Goal: Information Seeking & Learning: Learn about a topic

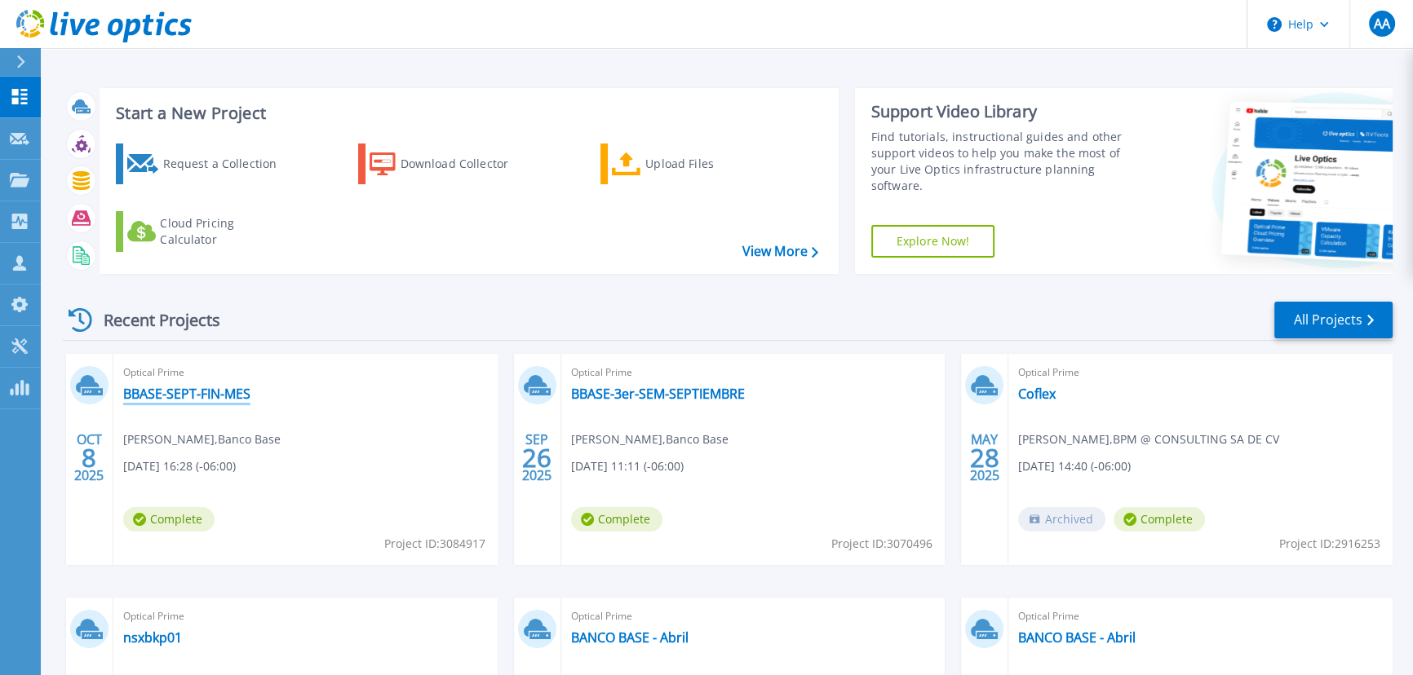
click at [182, 399] on link "BBASE-SEPT-FIN-MES" at bounding box center [186, 394] width 127 height 16
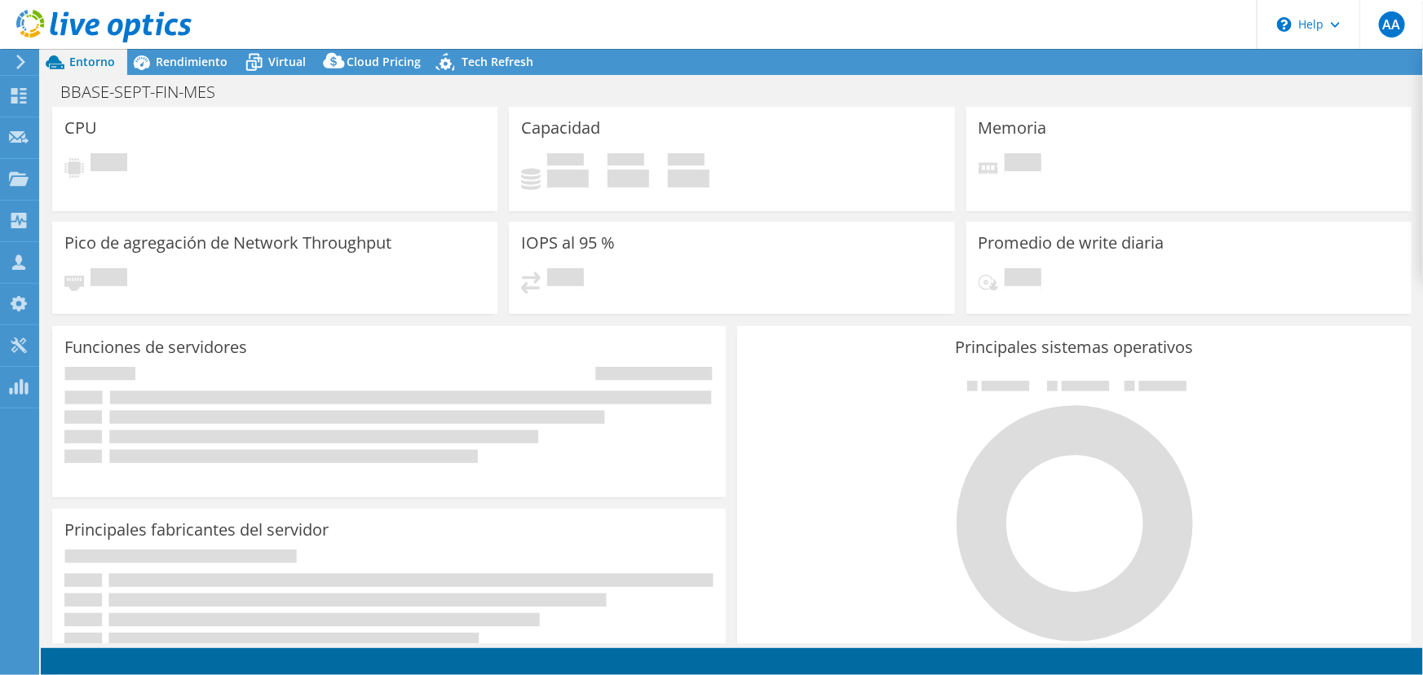
select select "USD"
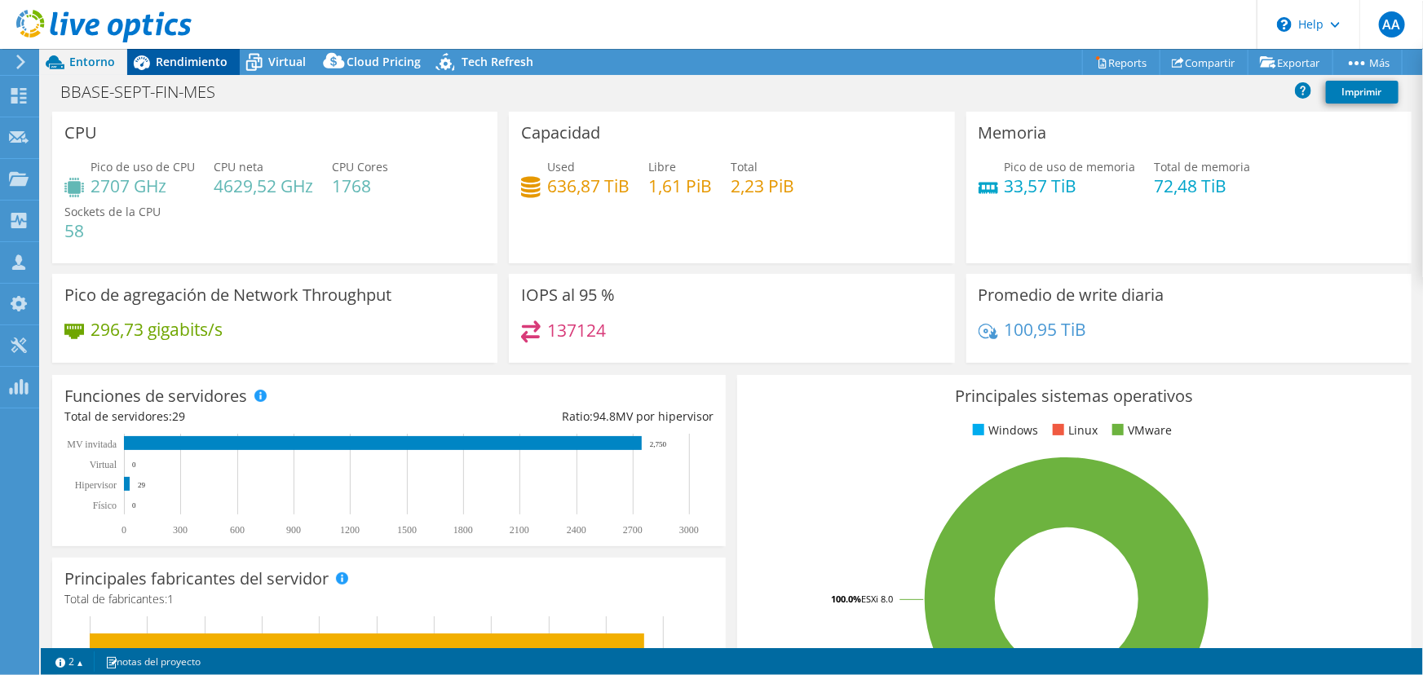
click at [197, 65] on span "Rendimiento" at bounding box center [192, 61] width 72 height 15
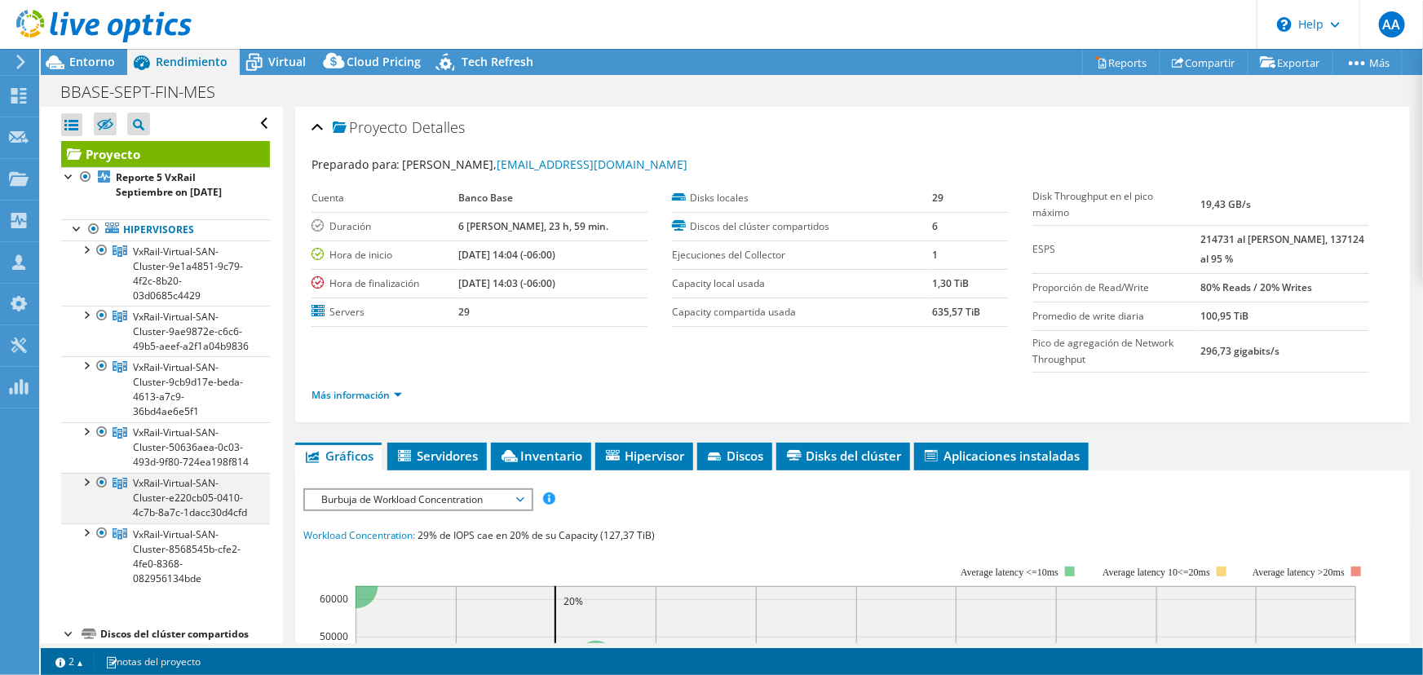
click at [81, 489] on div at bounding box center [85, 481] width 16 height 16
click at [104, 493] on div at bounding box center [102, 483] width 16 height 20
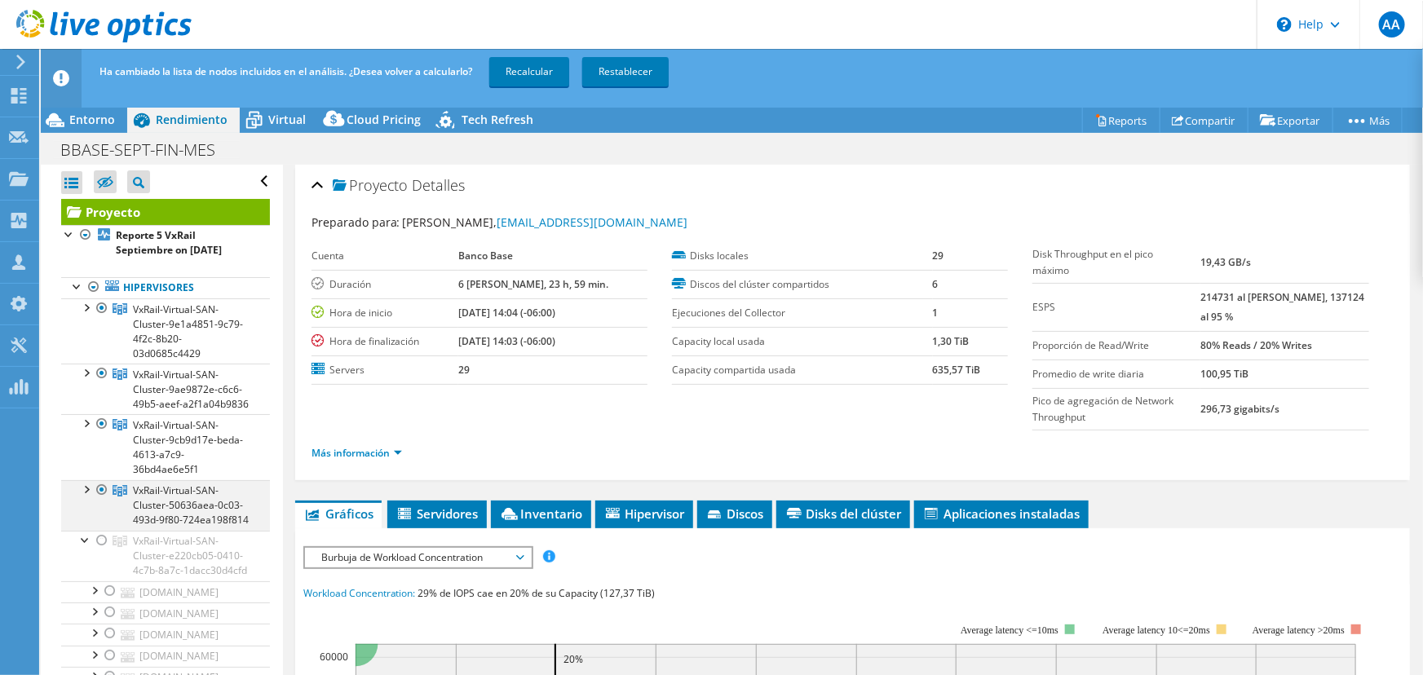
click at [82, 497] on div at bounding box center [85, 488] width 16 height 16
click at [99, 500] on div at bounding box center [102, 490] width 16 height 20
click at [86, 497] on div at bounding box center [85, 488] width 16 height 16
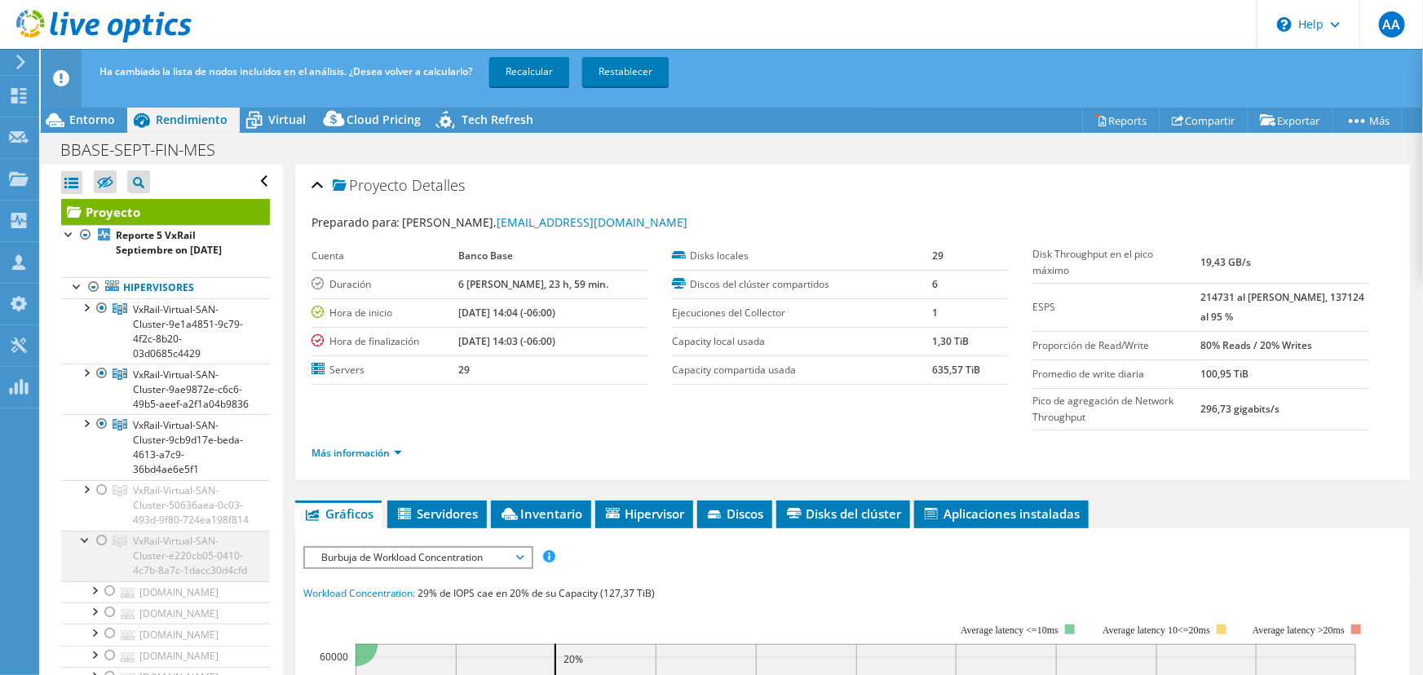
click at [84, 547] on div at bounding box center [85, 539] width 16 height 16
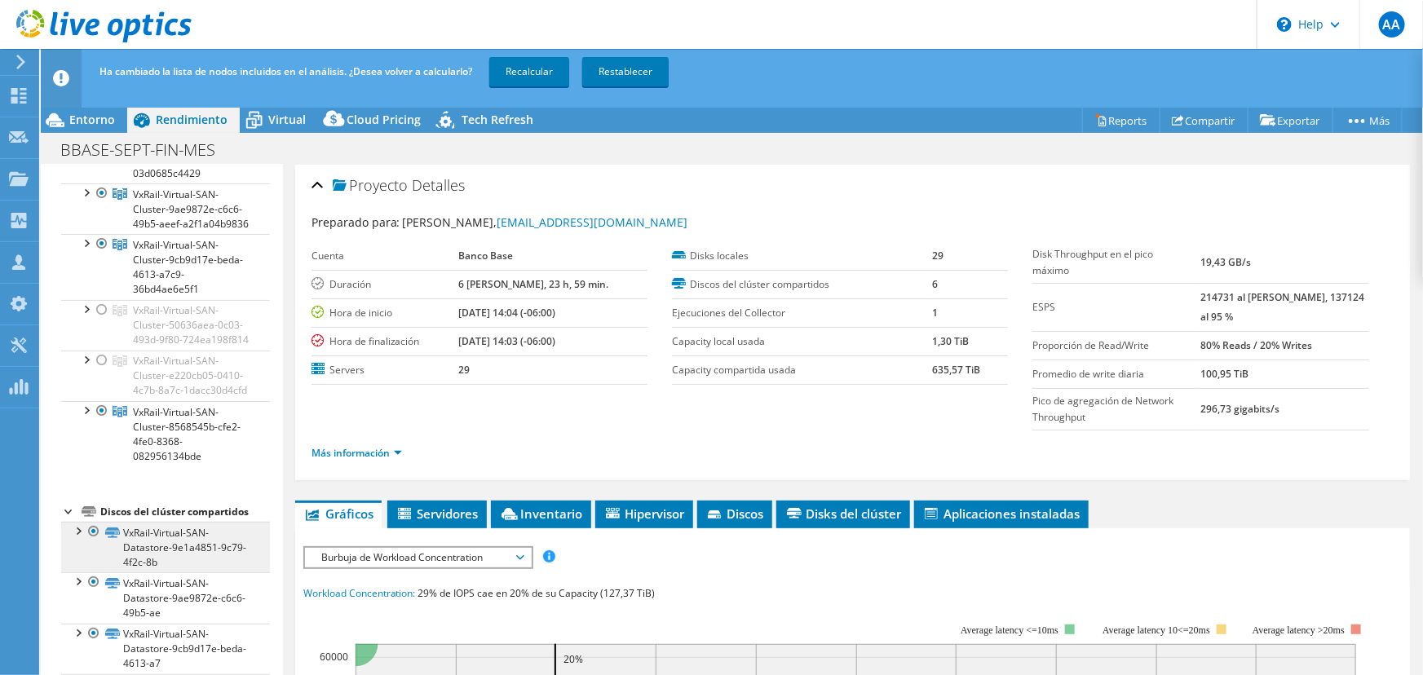
scroll to position [222, 0]
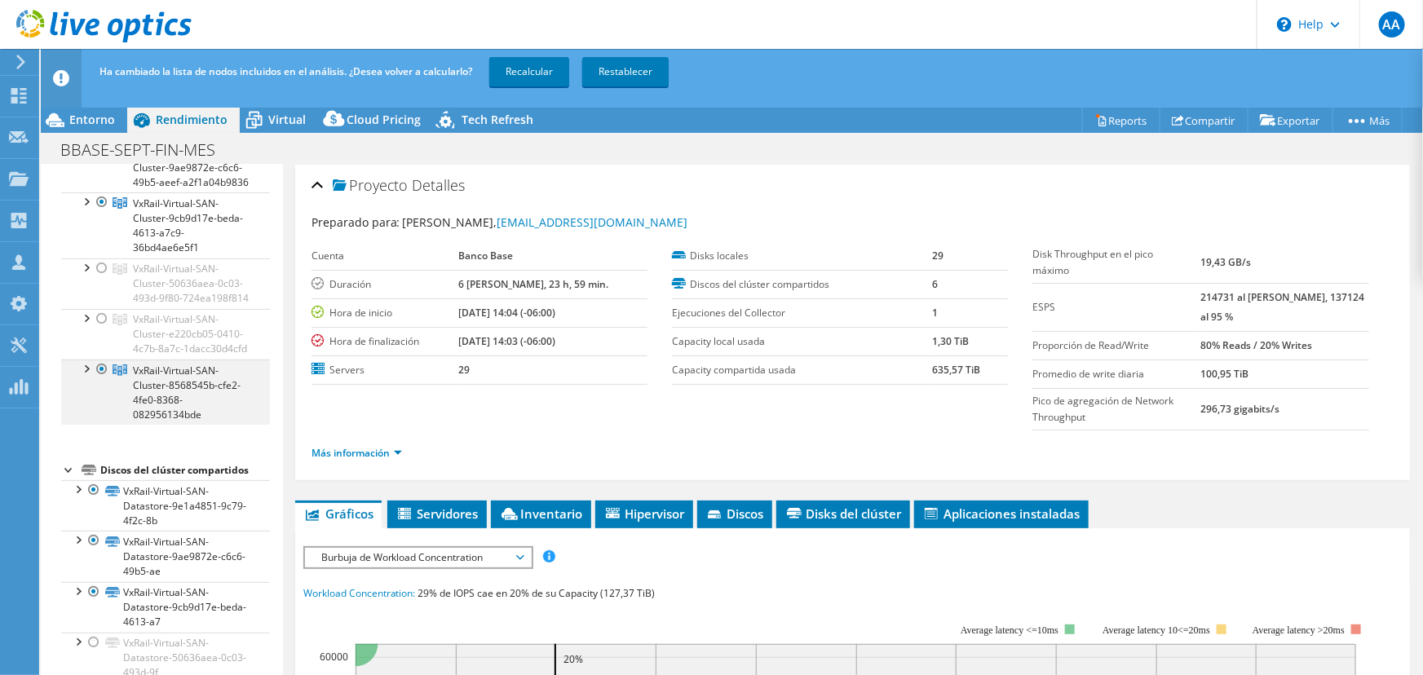
click at [82, 376] on div at bounding box center [85, 368] width 16 height 16
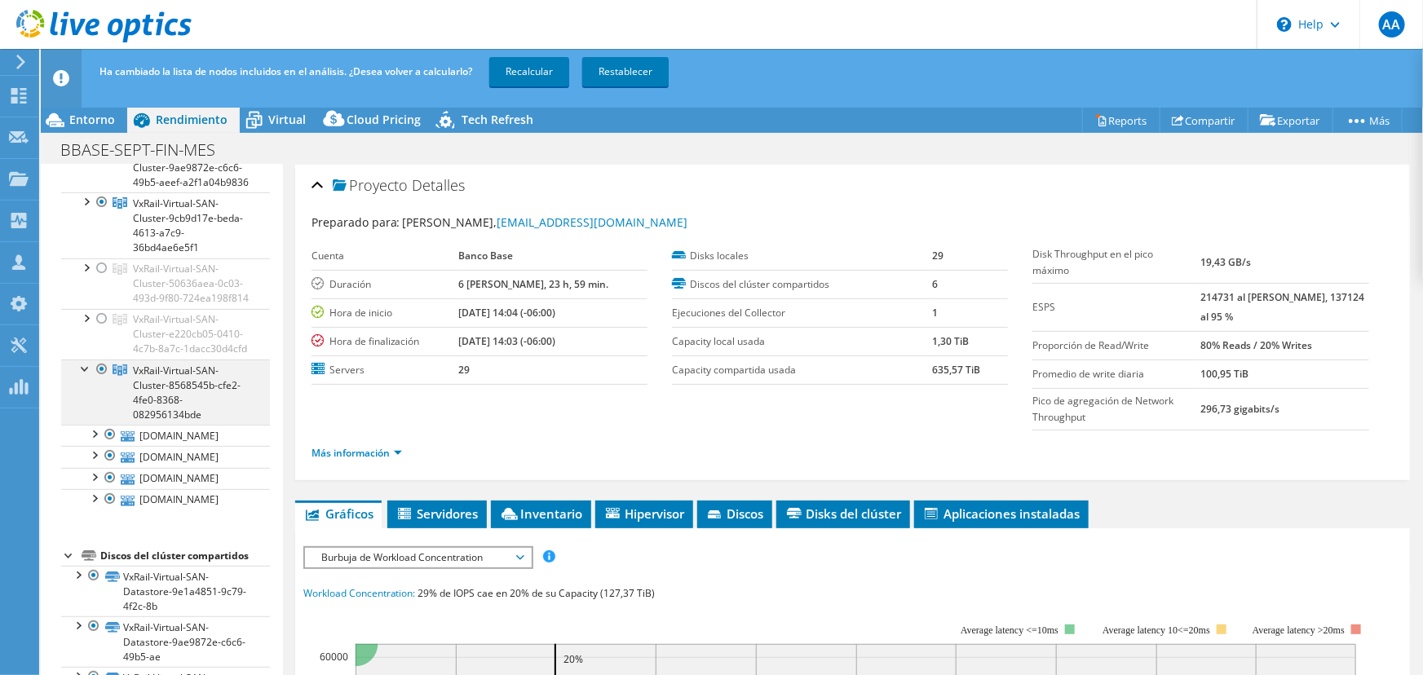
click at [101, 379] on div at bounding box center [102, 370] width 16 height 20
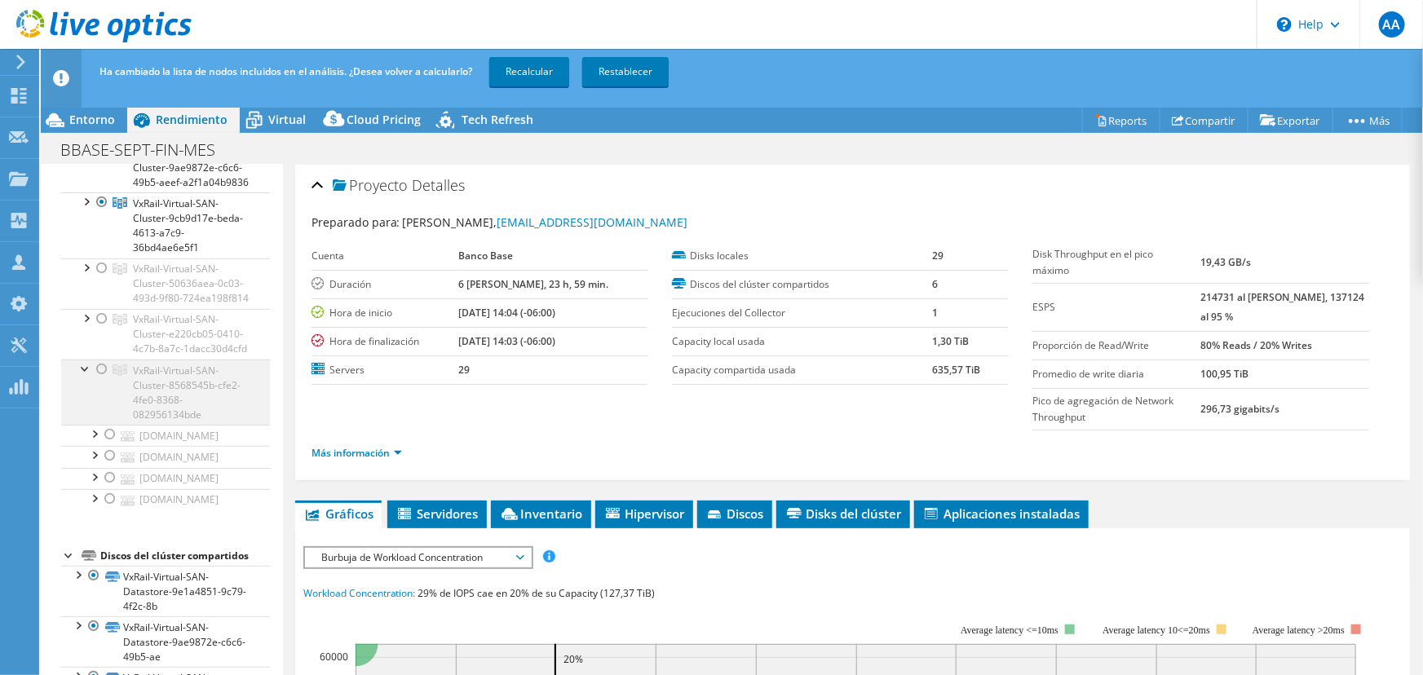
click at [88, 376] on div at bounding box center [85, 368] width 16 height 16
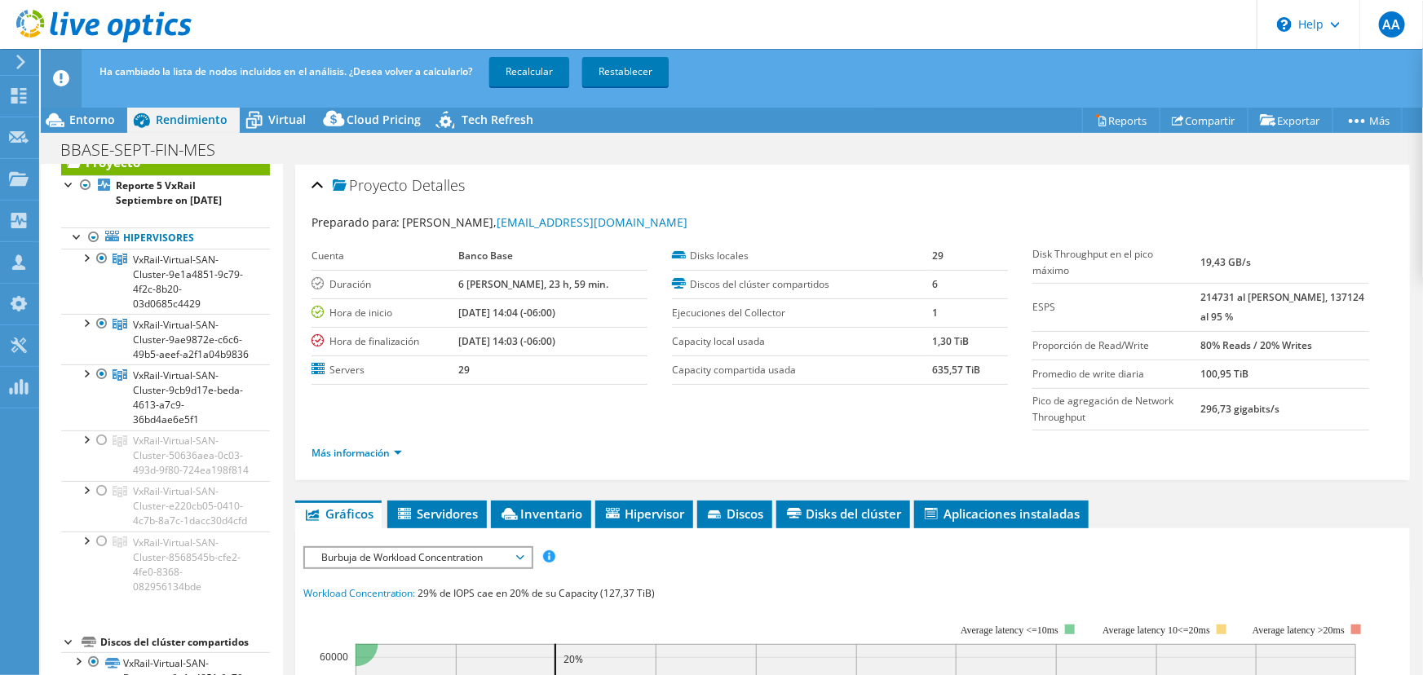
scroll to position [0, 0]
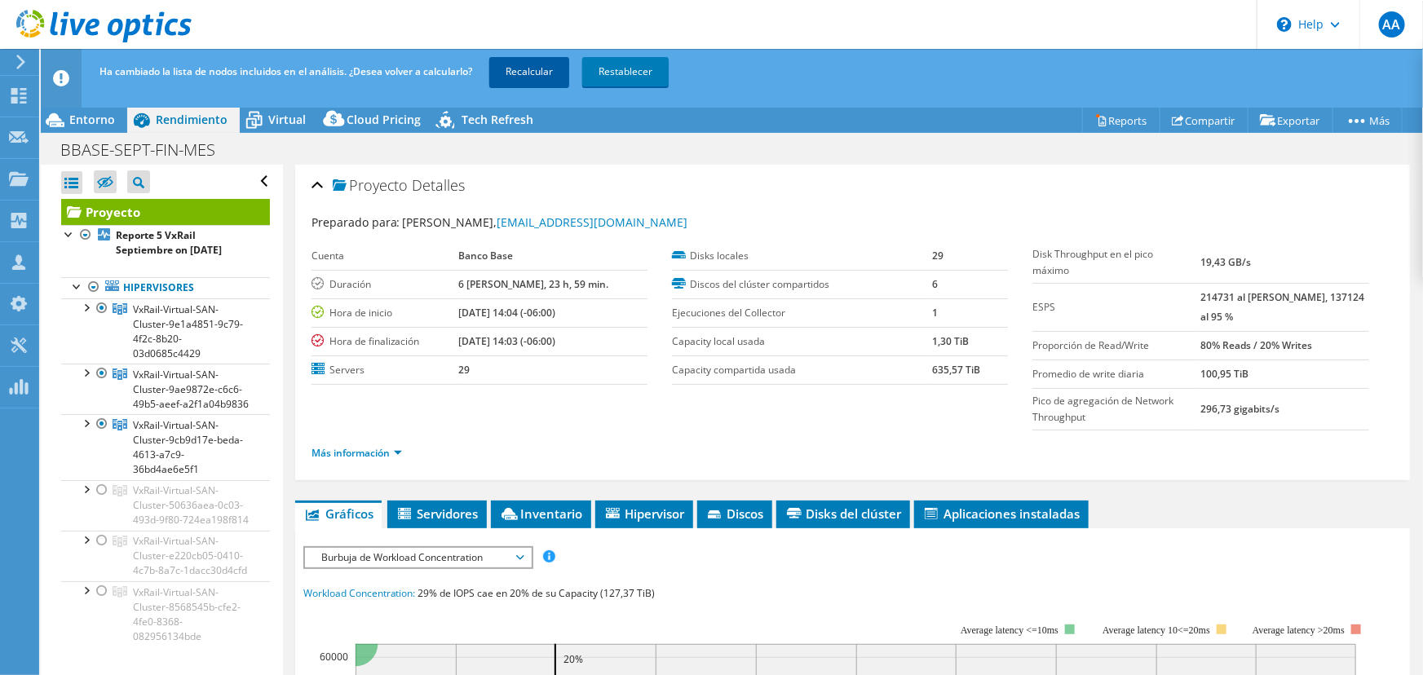
click at [519, 82] on link "Recalcular" at bounding box center [529, 71] width 80 height 29
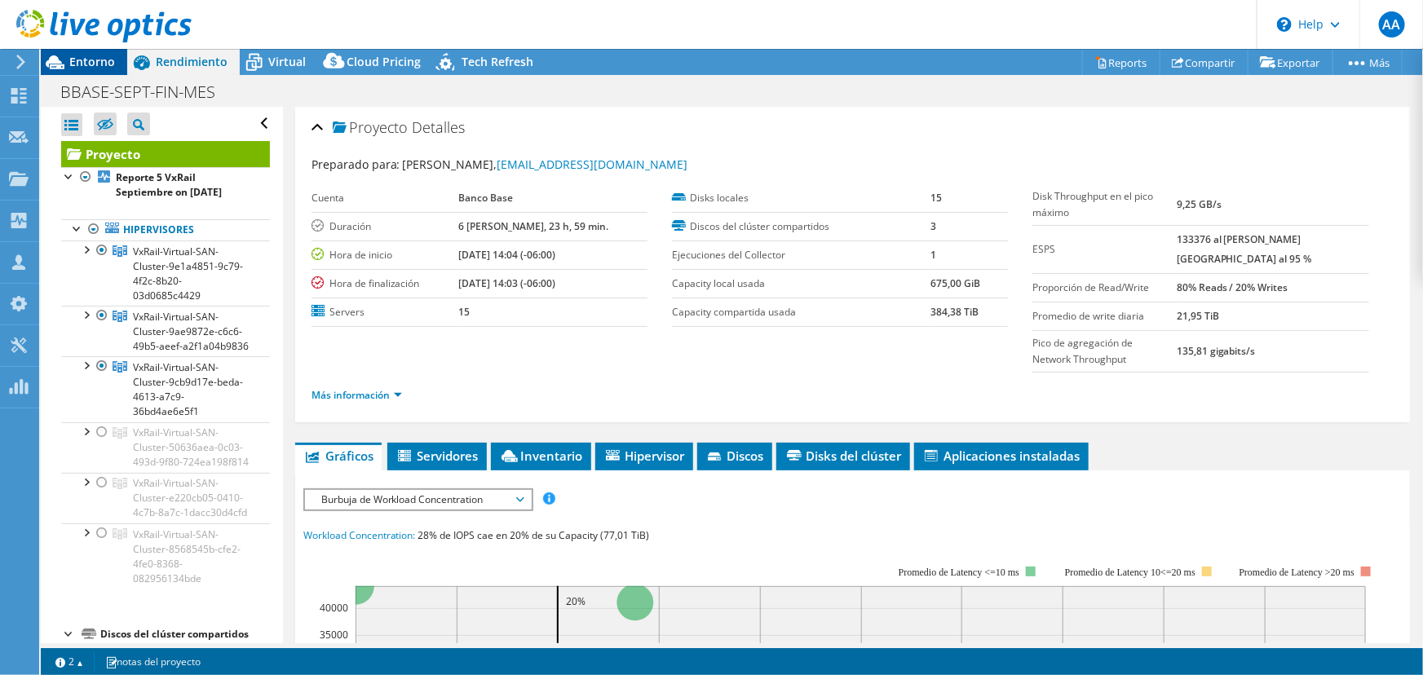
click at [79, 57] on span "Entorno" at bounding box center [92, 61] width 46 height 15
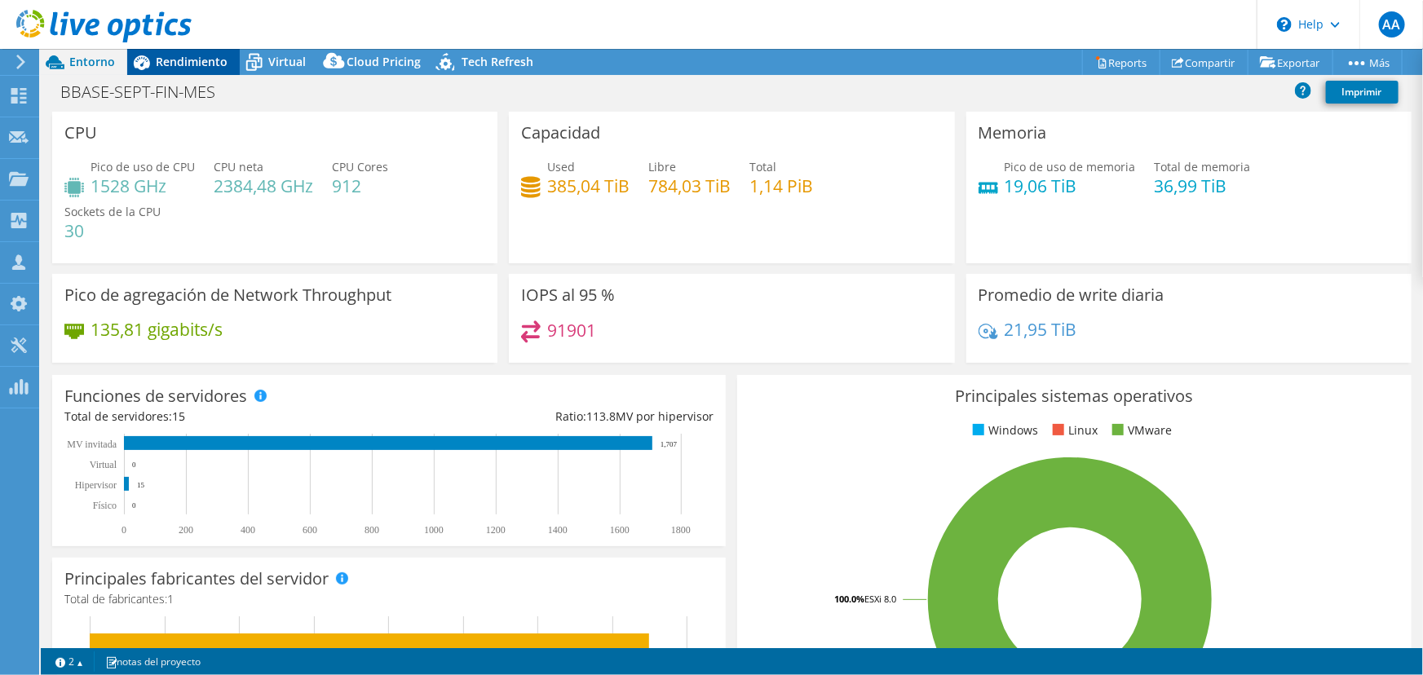
click at [186, 73] on div "Rendimiento" at bounding box center [183, 62] width 113 height 26
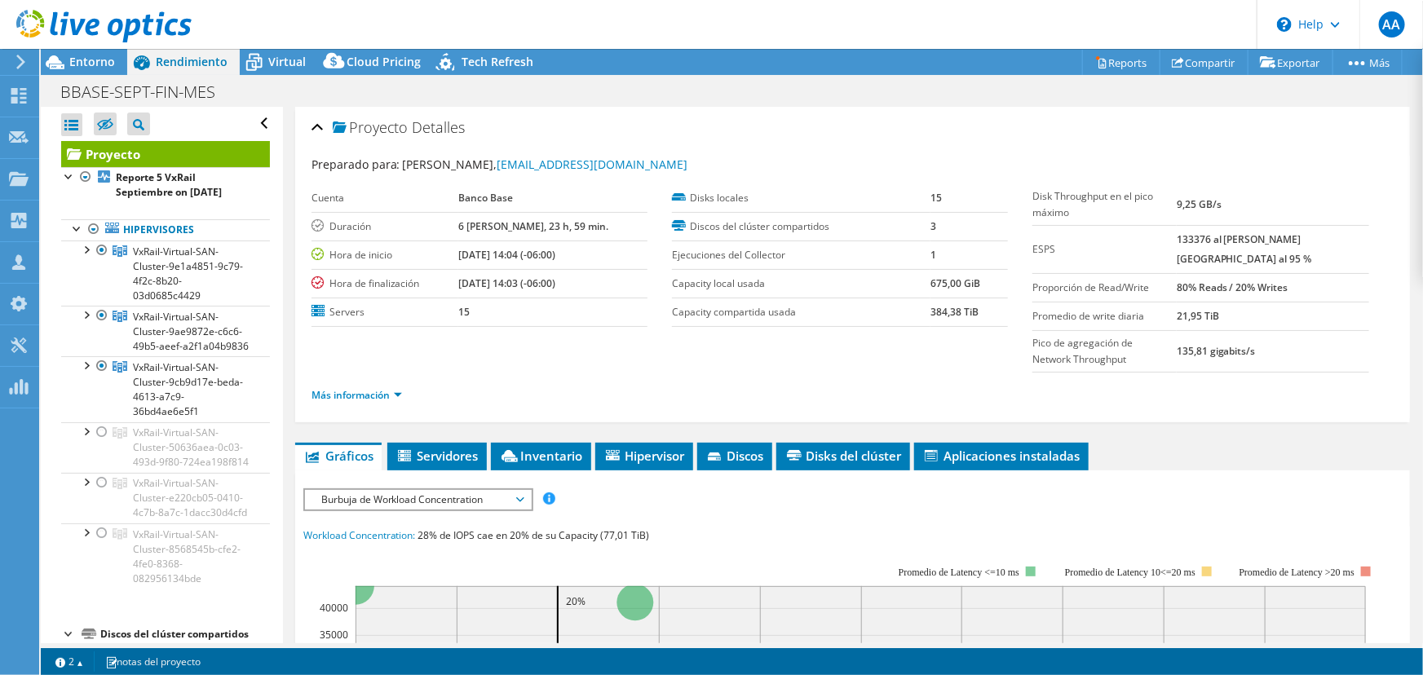
click at [374, 389] on div "Más información" at bounding box center [853, 396] width 1082 height 46
click at [377, 388] on link "Más información" at bounding box center [357, 395] width 91 height 14
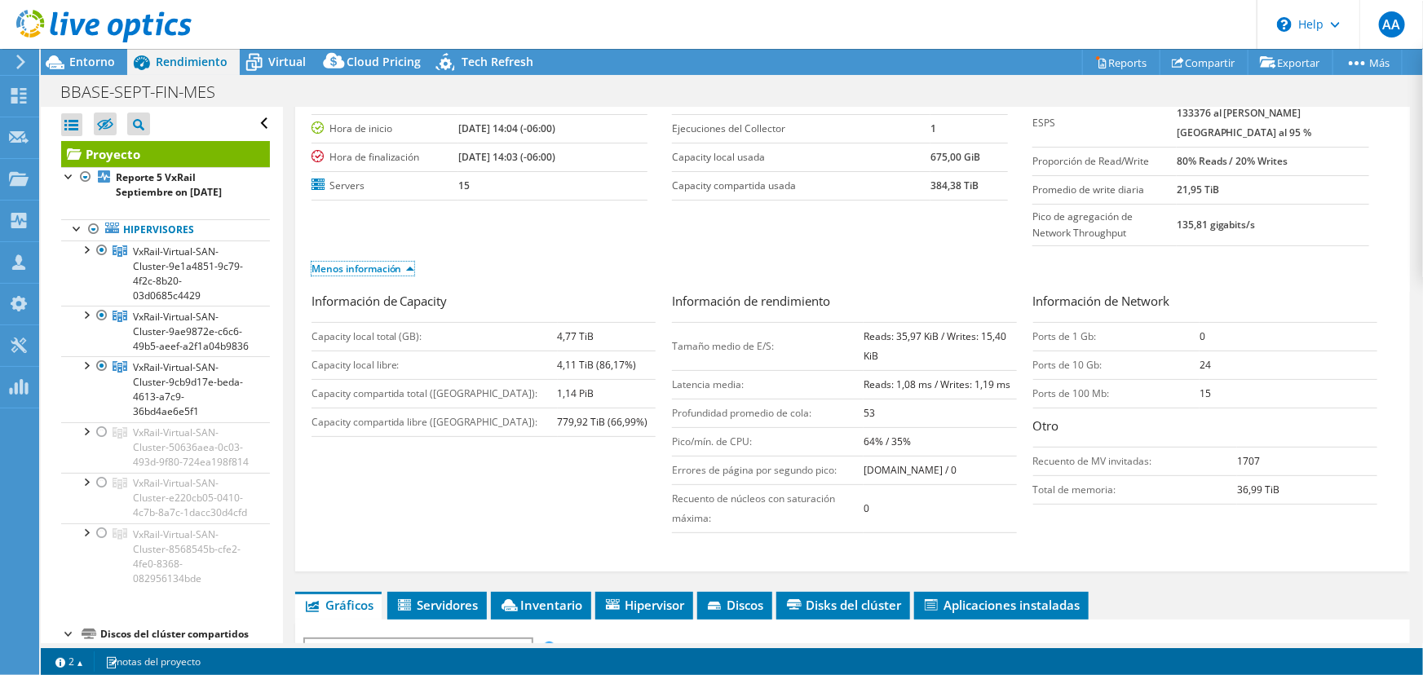
scroll to position [222, 0]
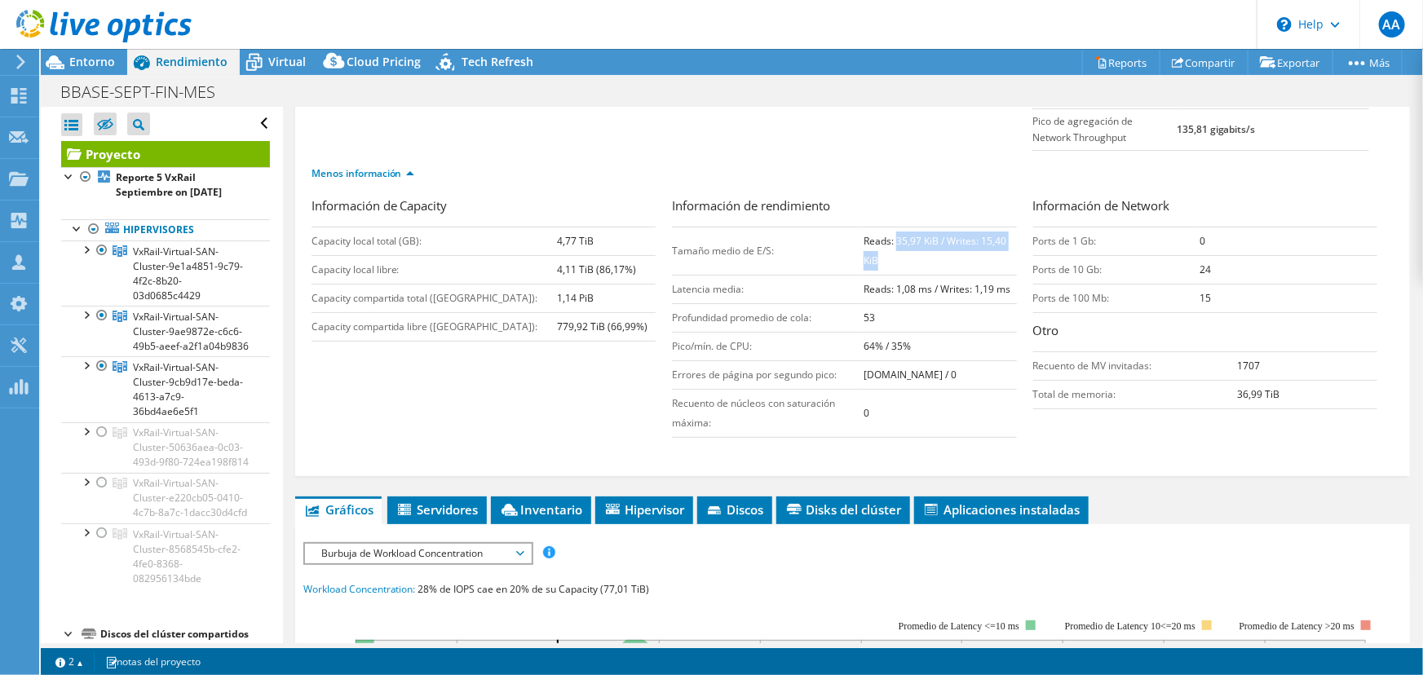
drag, startPoint x: 888, startPoint y: 226, endPoint x: 883, endPoint y: 251, distance: 25.8
click at [883, 251] on td "Reads: 35,97 KiB / Writes: 15,40 KiB" at bounding box center [940, 251] width 153 height 48
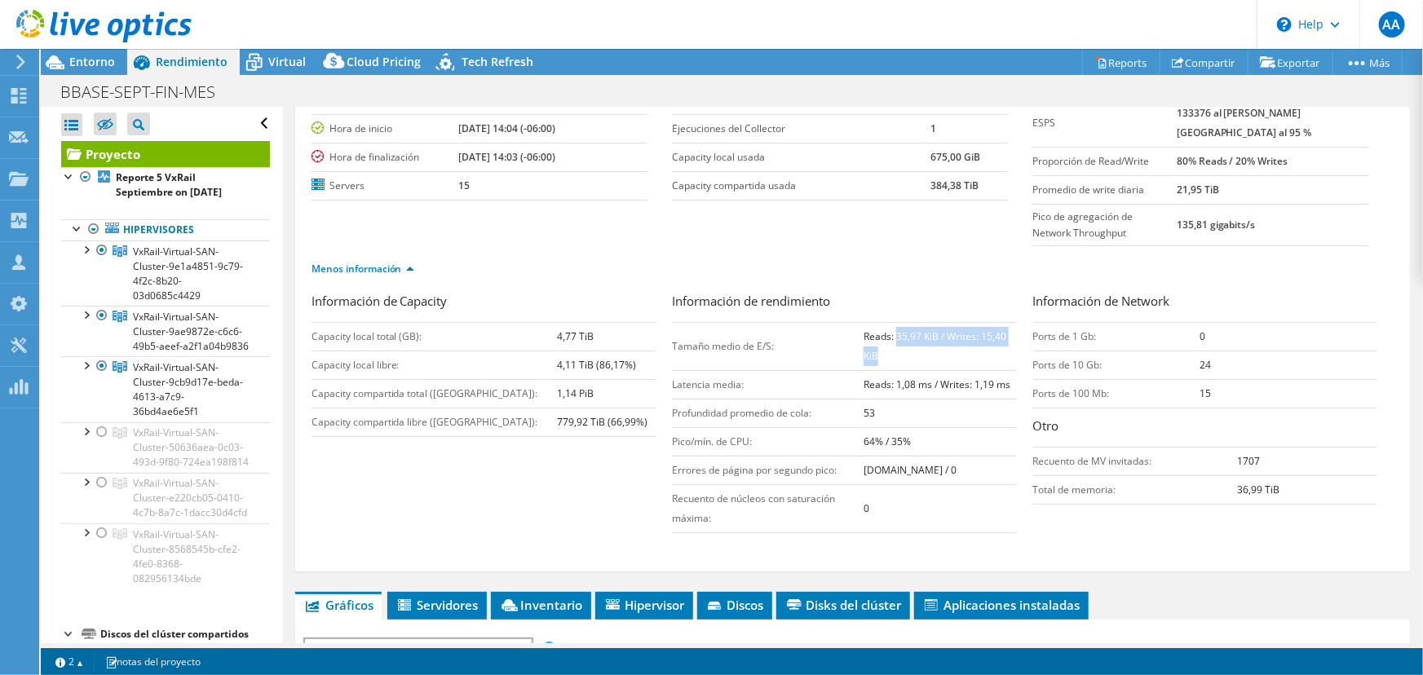
scroll to position [148, 0]
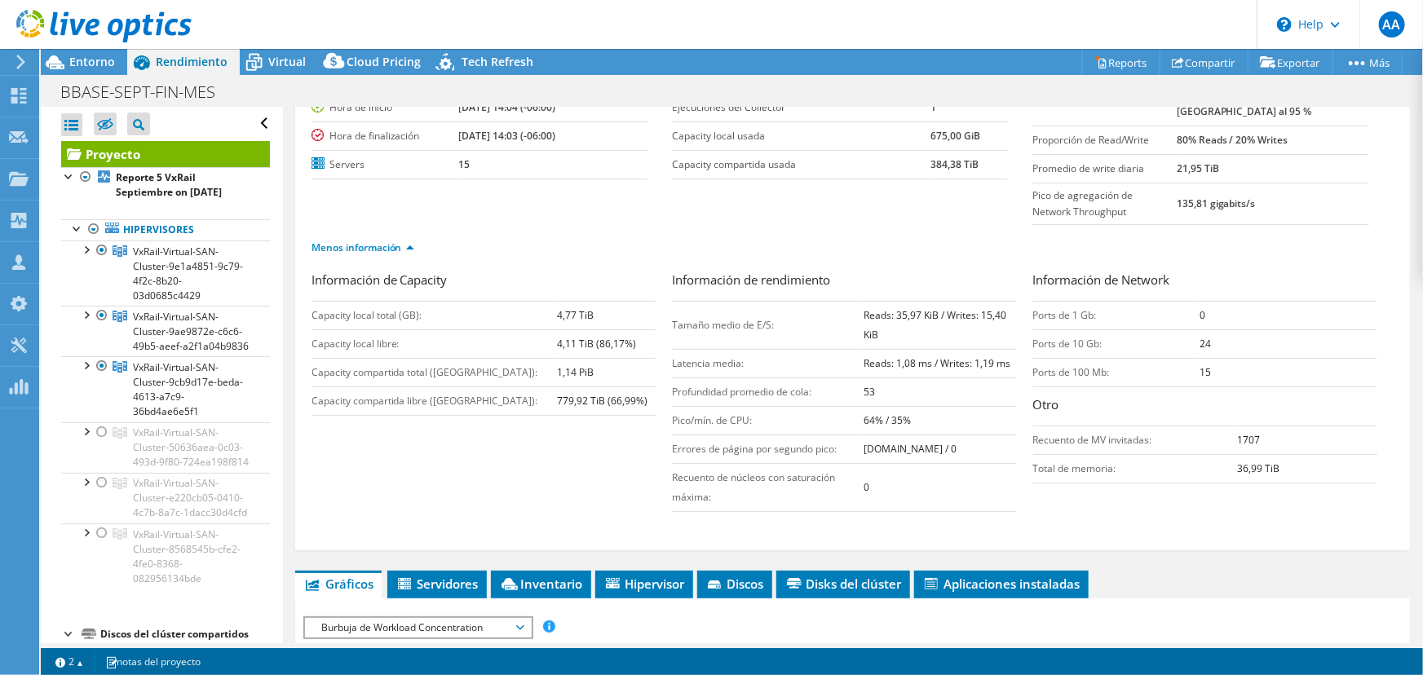
click at [950, 225] on div "Menos información" at bounding box center [853, 248] width 1082 height 46
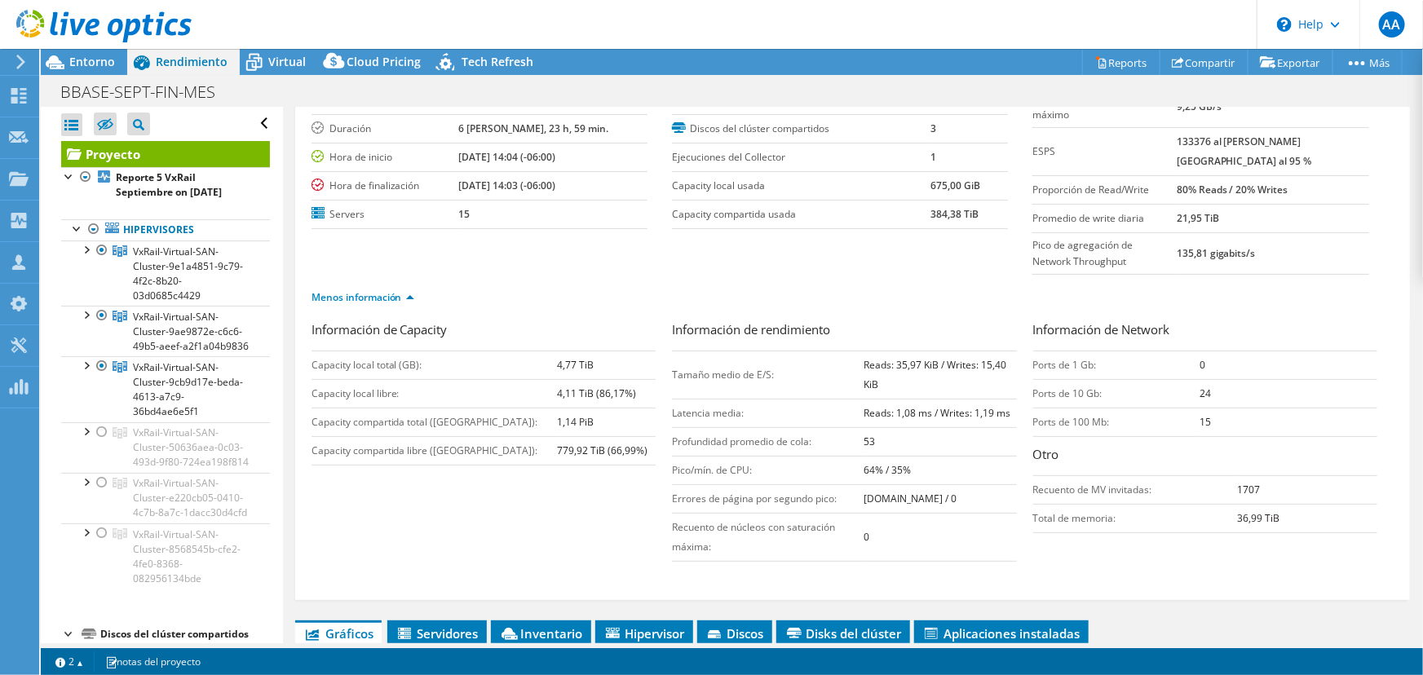
scroll to position [73, 0]
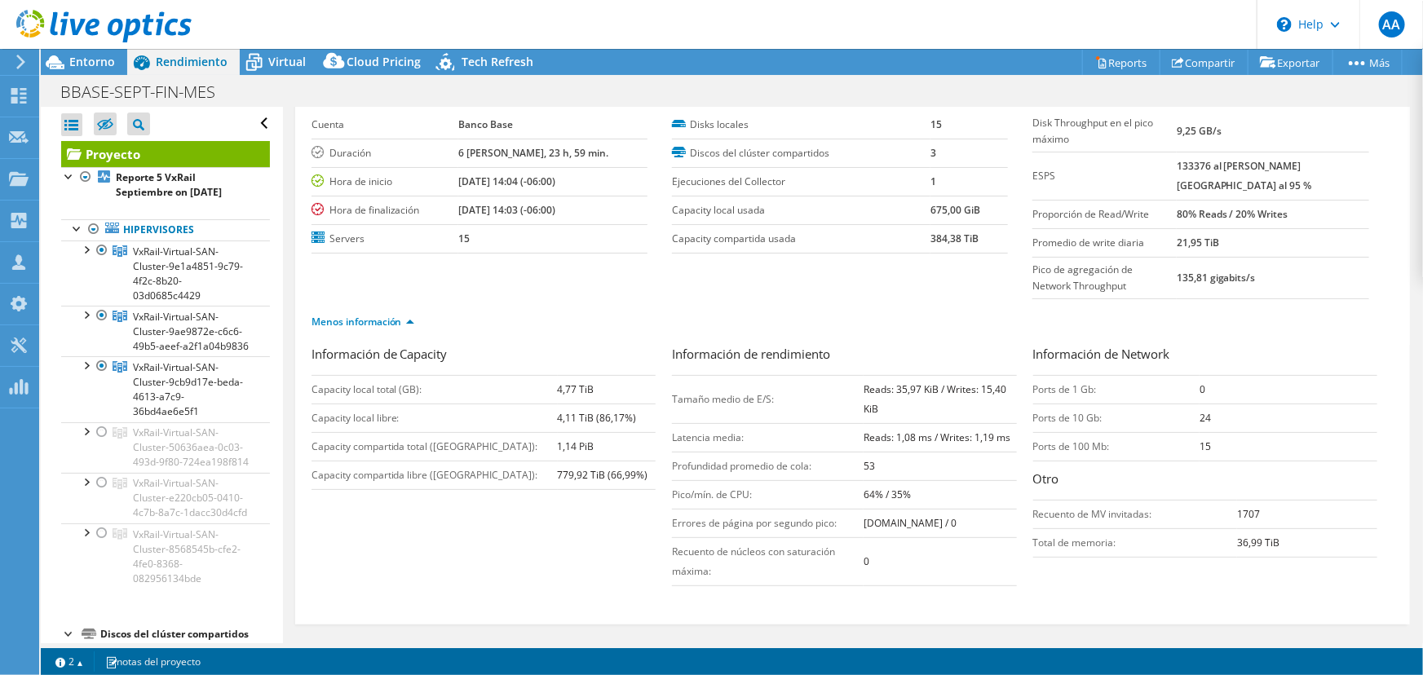
drag, startPoint x: 1203, startPoint y: 200, endPoint x: 1321, endPoint y: 197, distance: 118.3
click at [1321, 200] on tr "Proporción de Read/Write 80% Reads / 20% Writes" at bounding box center [1201, 214] width 336 height 29
drag, startPoint x: 890, startPoint y: 370, endPoint x: 916, endPoint y: 368, distance: 26.2
click at [916, 383] on b "Reads: 35,97 KiB / Writes: 15,40 KiB" at bounding box center [935, 399] width 143 height 33
drag, startPoint x: 980, startPoint y: 372, endPoint x: 994, endPoint y: 375, distance: 15.0
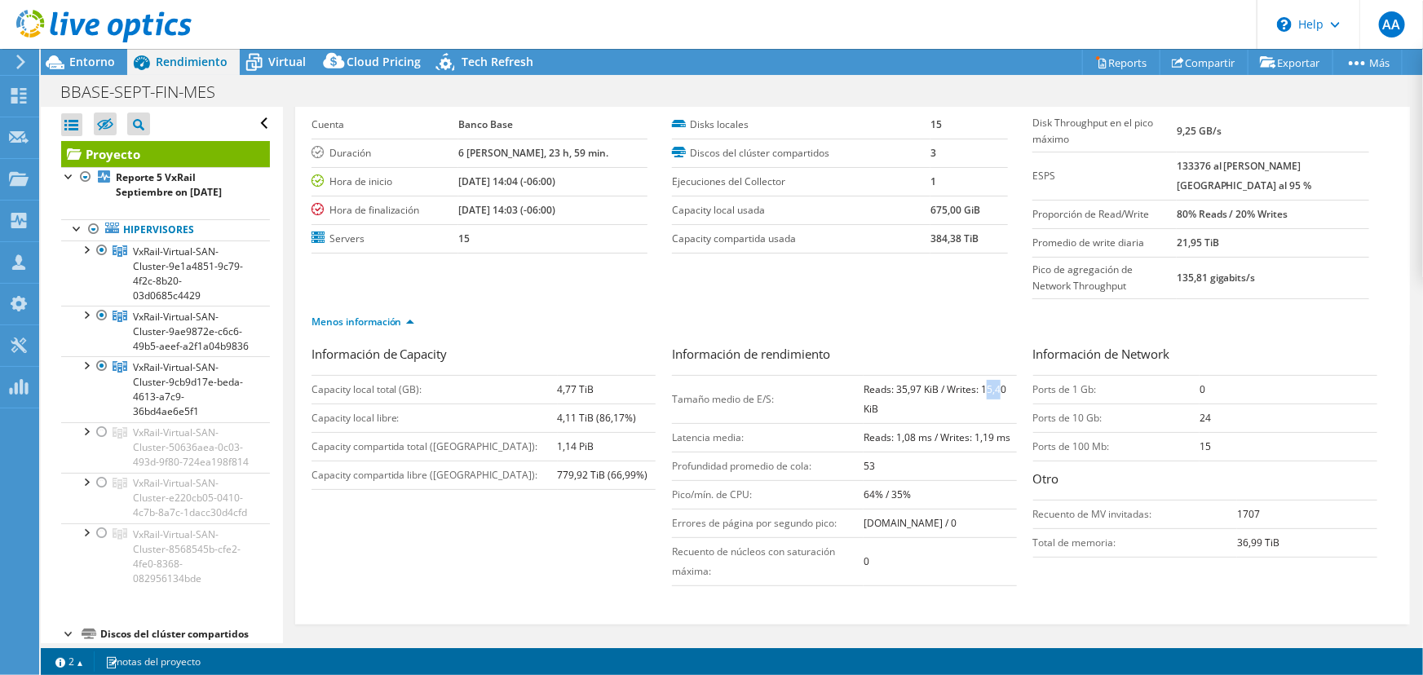
click at [994, 383] on b "Reads: 35,97 KiB / Writes: 15,40 KiB" at bounding box center [935, 399] width 143 height 33
click at [973, 383] on b "Reads: 35,97 KiB / Writes: 15,40 KiB" at bounding box center [935, 399] width 143 height 33
drag, startPoint x: 976, startPoint y: 370, endPoint x: 973, endPoint y: 389, distance: 19.8
click at [973, 389] on td "Reads: 35,97 KiB / Writes: 15,40 KiB" at bounding box center [940, 399] width 153 height 48
drag, startPoint x: 1202, startPoint y: 201, endPoint x: 1321, endPoint y: 205, distance: 119.1
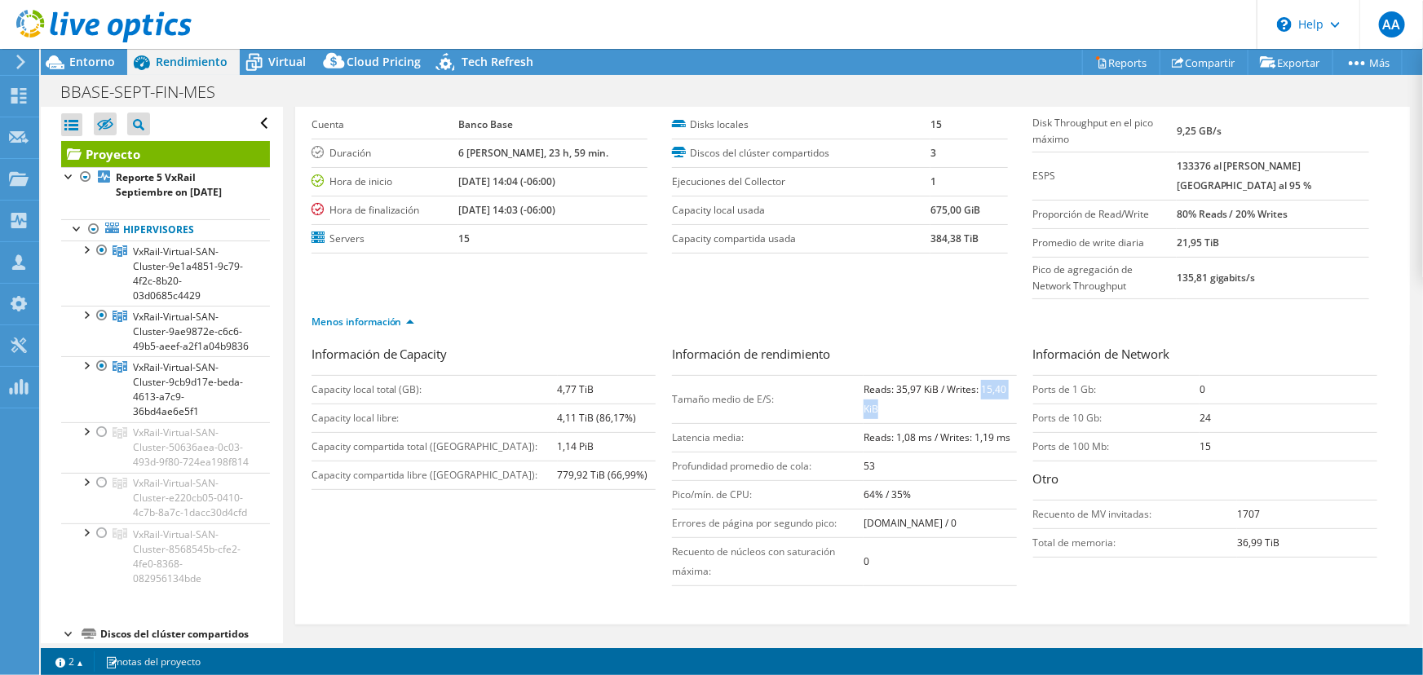
click at [1321, 205] on tr "Proporción de Read/Write 80% Reads / 20% Writes" at bounding box center [1201, 214] width 336 height 29
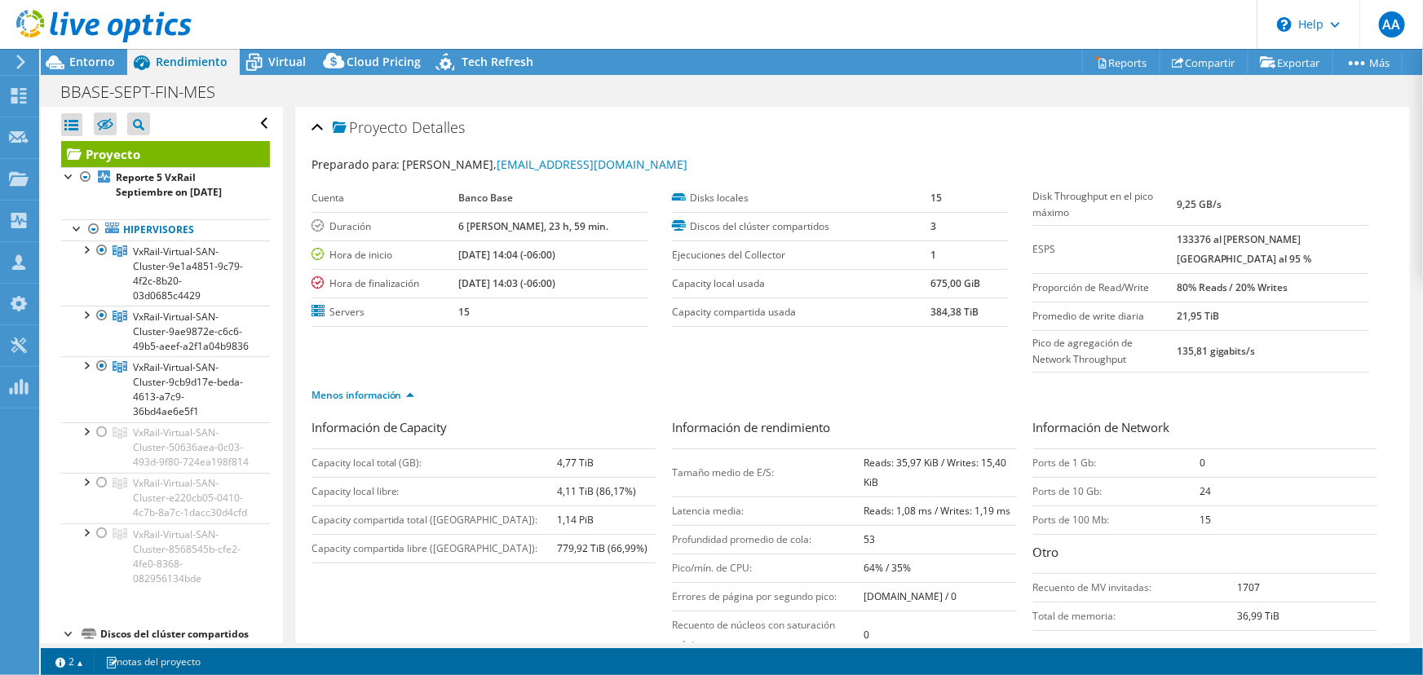
click at [838, 383] on ul "Menos información" at bounding box center [853, 394] width 1082 height 22
drag, startPoint x: 826, startPoint y: 408, endPoint x: 669, endPoint y: 409, distance: 156.6
click at [672, 418] on h3 "Información de rendimiento" at bounding box center [844, 429] width 344 height 22
click at [871, 373] on div "Menos información" at bounding box center [853, 396] width 1082 height 46
